Goal: Use online tool/utility

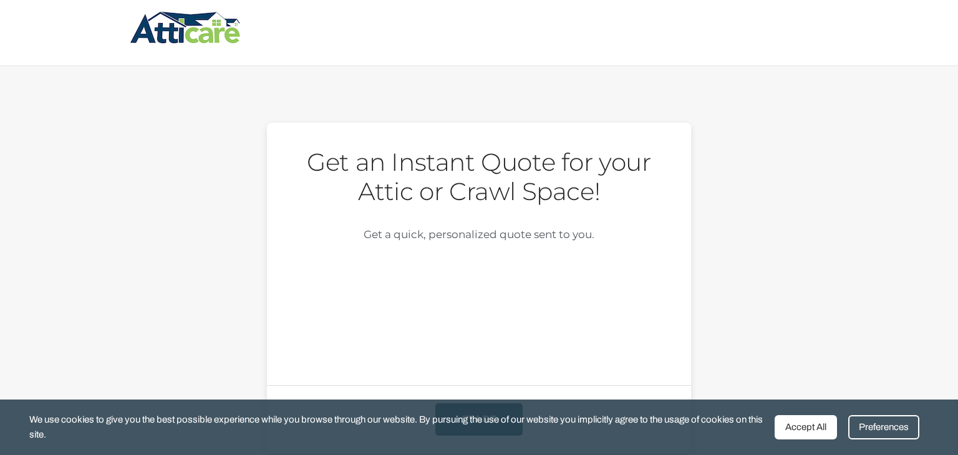
scroll to position [51, 0]
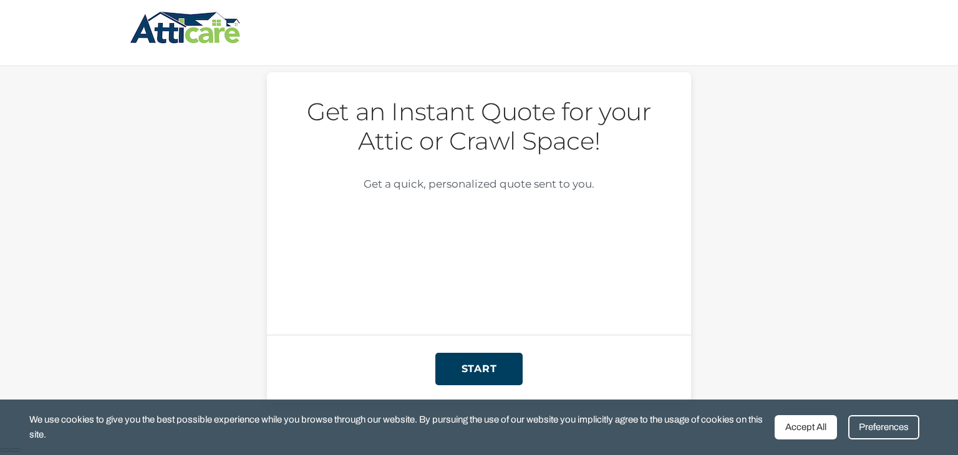
click at [790, 422] on div "Accept All" at bounding box center [805, 427] width 62 height 24
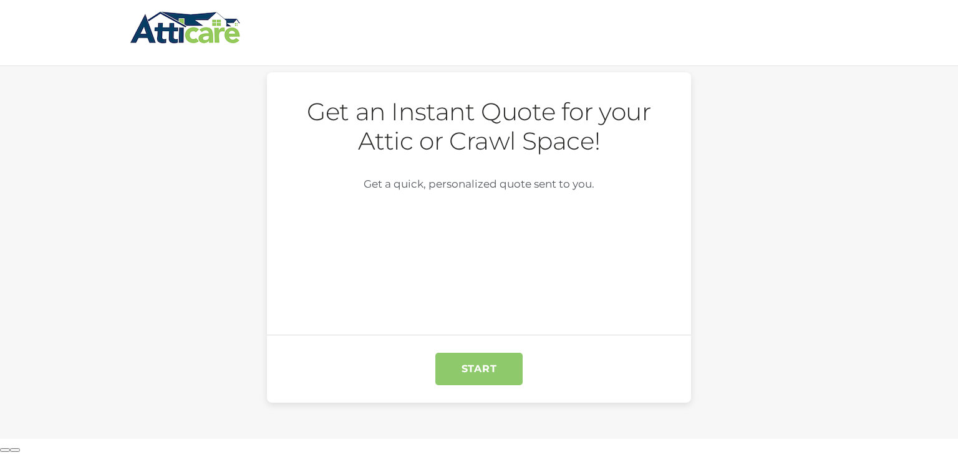
click at [488, 364] on input "START" at bounding box center [478, 369] width 87 height 32
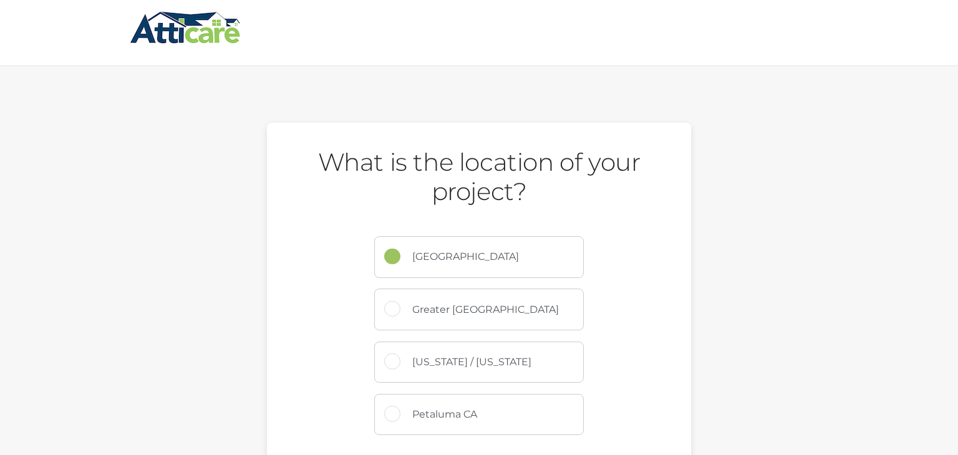
scroll to position [140, 0]
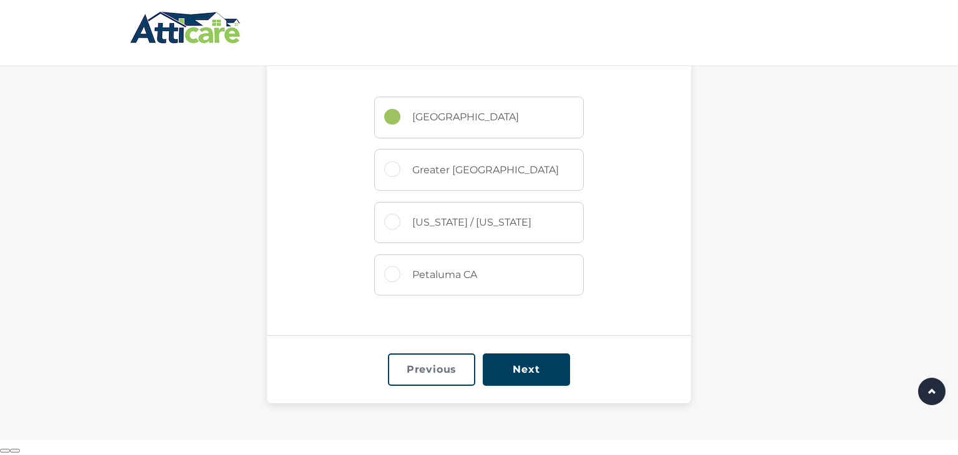
click at [442, 374] on input "Previous" at bounding box center [431, 370] width 87 height 32
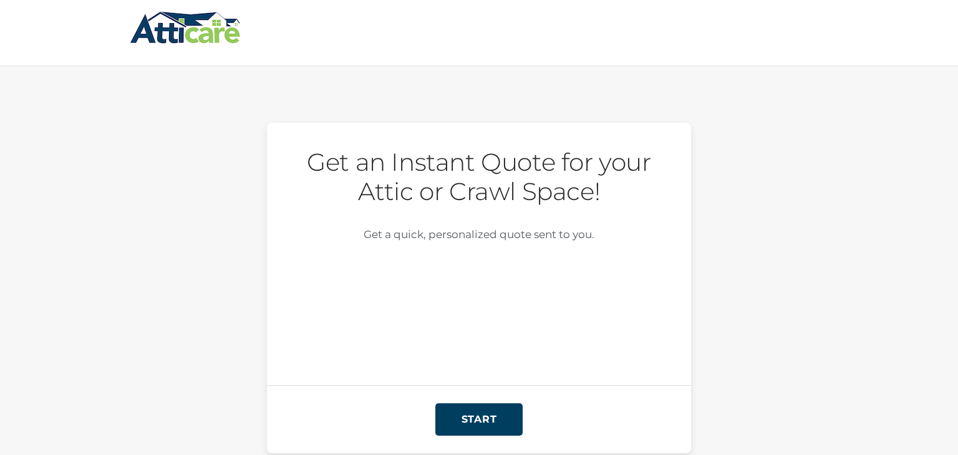
scroll to position [51, 0]
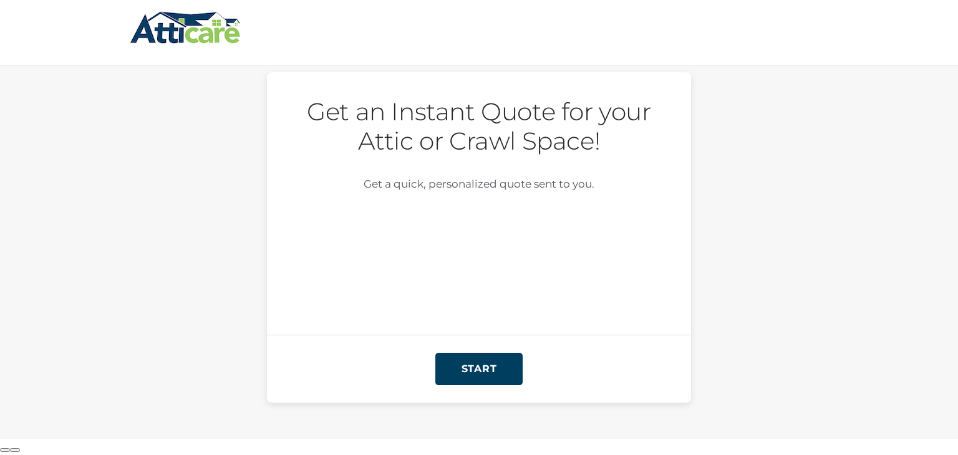
click at [190, 34] on img at bounding box center [186, 27] width 112 height 36
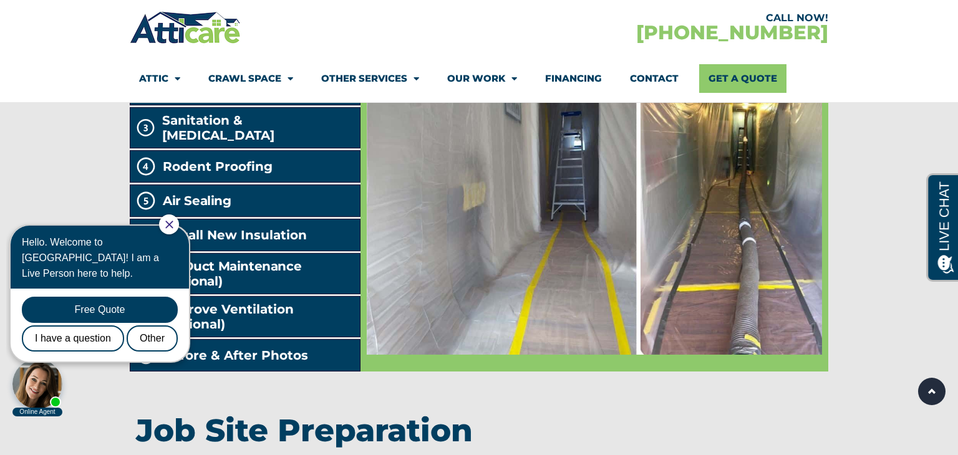
scroll to position [2116, 0]
